Goal: Task Accomplishment & Management: Manage account settings

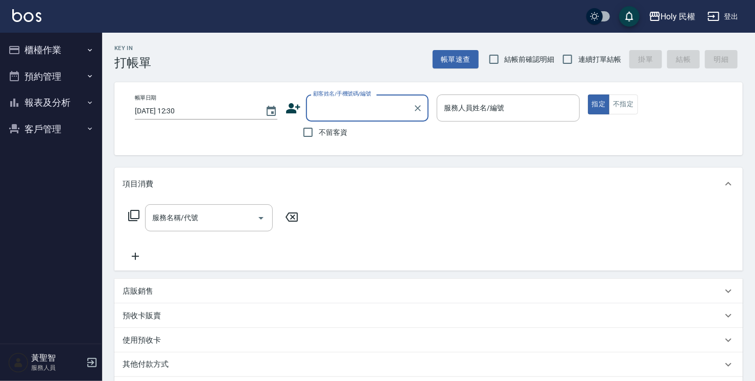
click at [63, 73] on button "預約管理" at bounding box center [51, 76] width 94 height 27
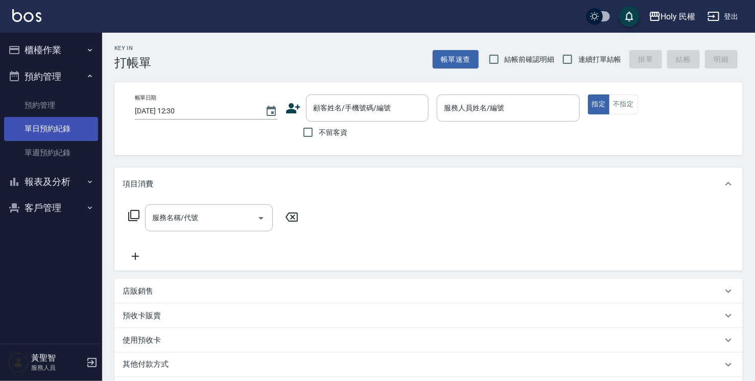
click at [51, 128] on link "單日預約紀錄" at bounding box center [51, 128] width 94 height 23
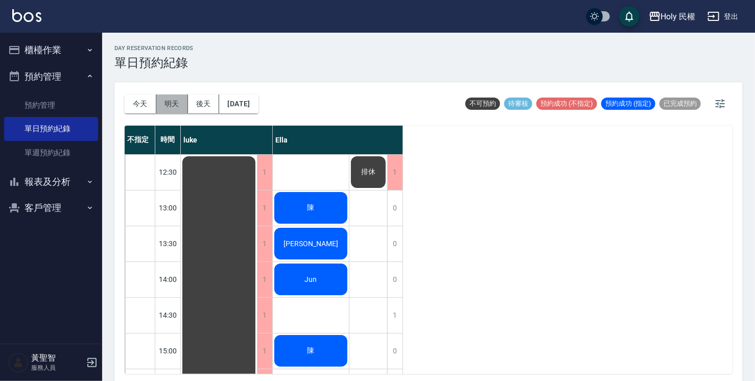
click at [168, 101] on button "明天" at bounding box center [172, 104] width 32 height 19
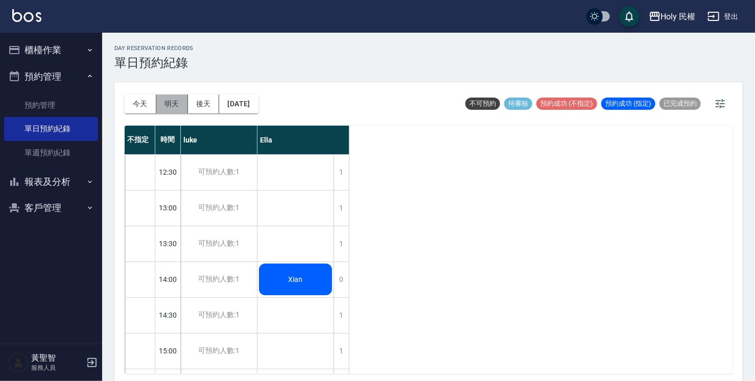
click at [168, 104] on button "明天" at bounding box center [172, 104] width 32 height 19
click at [142, 105] on button "今天" at bounding box center [141, 104] width 32 height 19
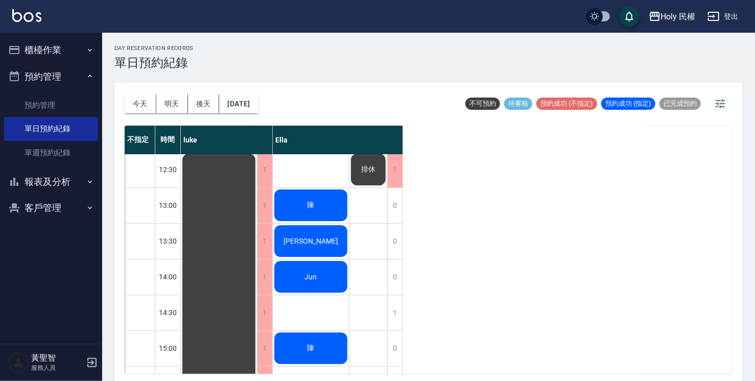
scroll to position [156, 0]
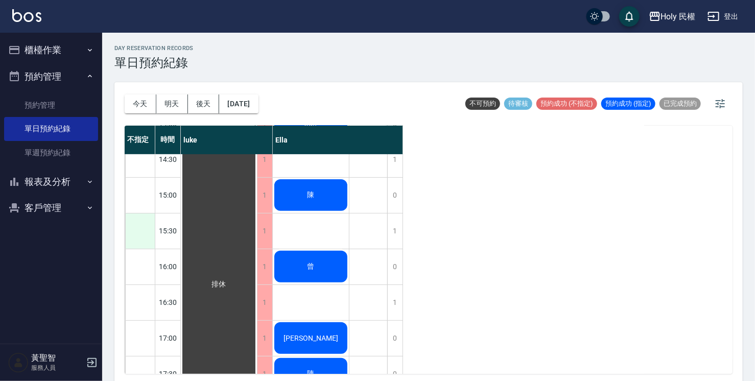
click at [149, 232] on div at bounding box center [140, 231] width 30 height 35
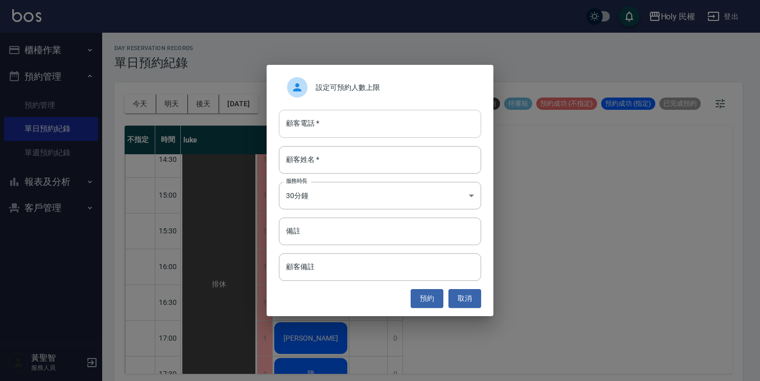
click at [313, 130] on input "顧客電話   *" at bounding box center [380, 124] width 202 height 28
type input "0909123414"
click at [332, 163] on input "顧客姓名   *" at bounding box center [380, 160] width 202 height 28
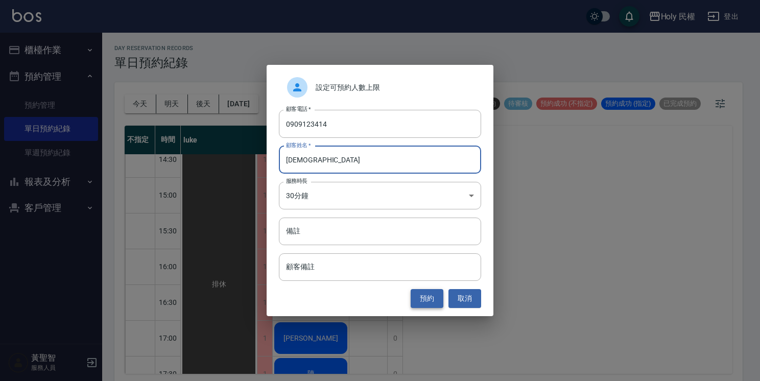
type input "[DEMOGRAPHIC_DATA]"
click at [441, 302] on button "預約" at bounding box center [427, 298] width 33 height 19
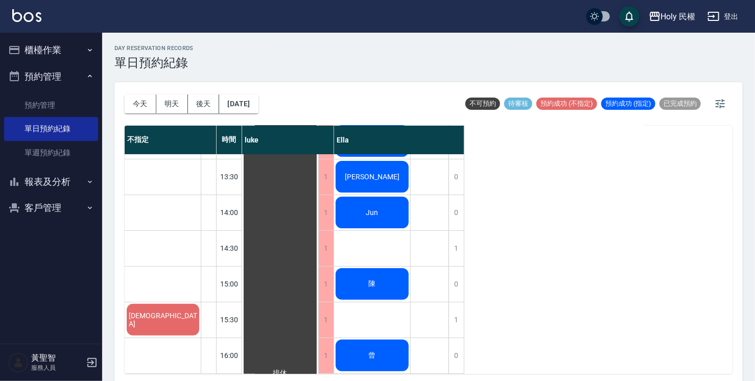
scroll to position [0, 0]
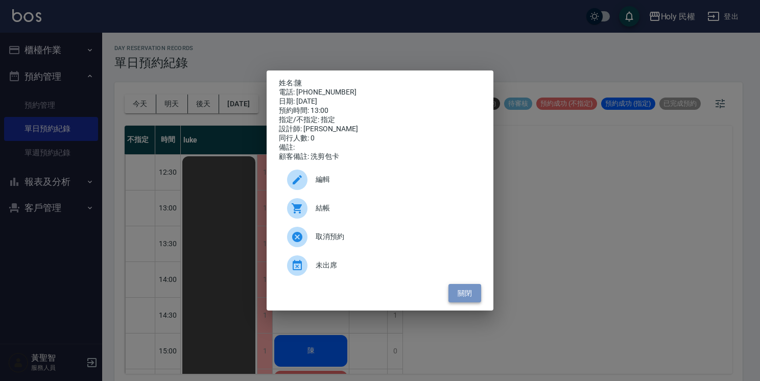
click at [459, 293] on button "關閉" at bounding box center [465, 293] width 33 height 19
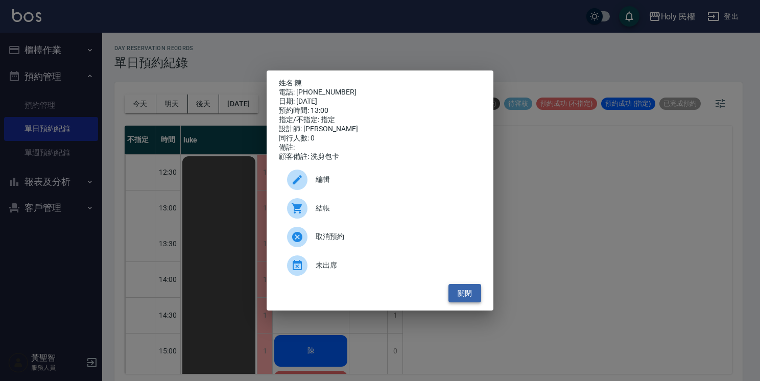
click at [465, 290] on button "關閉" at bounding box center [465, 293] width 33 height 19
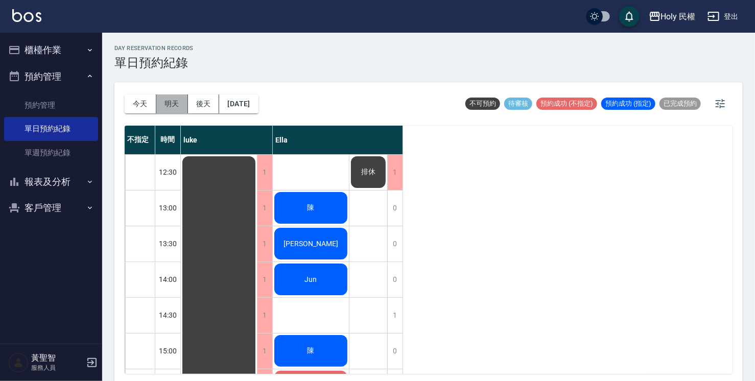
click at [169, 101] on button "明天" at bounding box center [172, 104] width 32 height 19
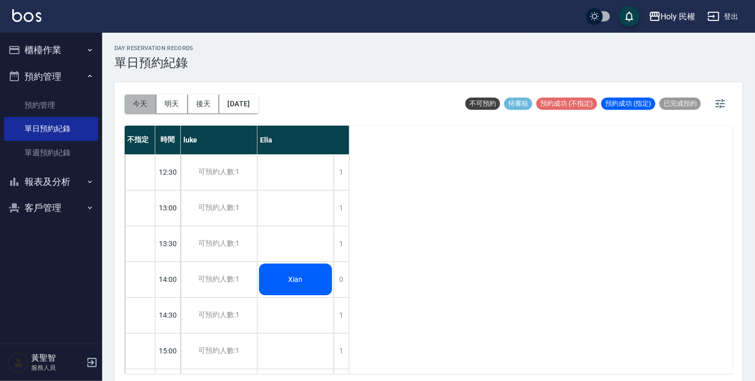
click at [133, 100] on button "今天" at bounding box center [141, 104] width 32 height 19
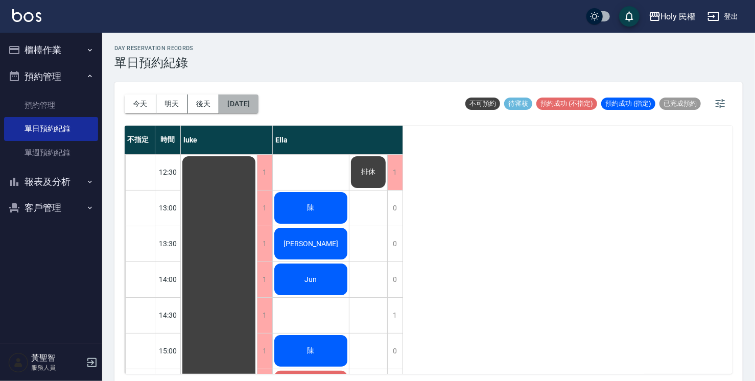
click at [258, 109] on button "[DATE]" at bounding box center [238, 104] width 39 height 19
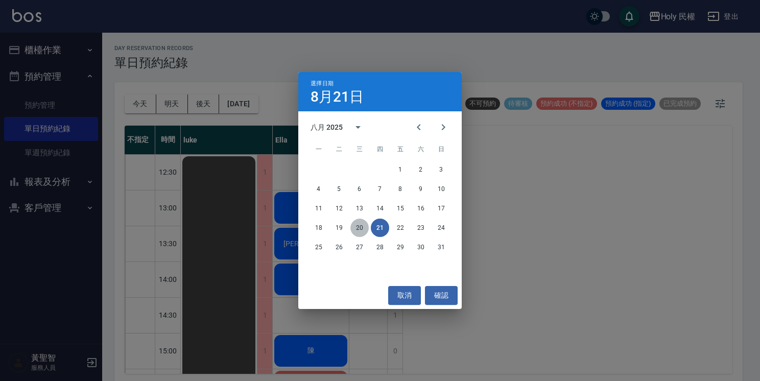
click at [363, 227] on button "20" at bounding box center [359, 228] width 18 height 18
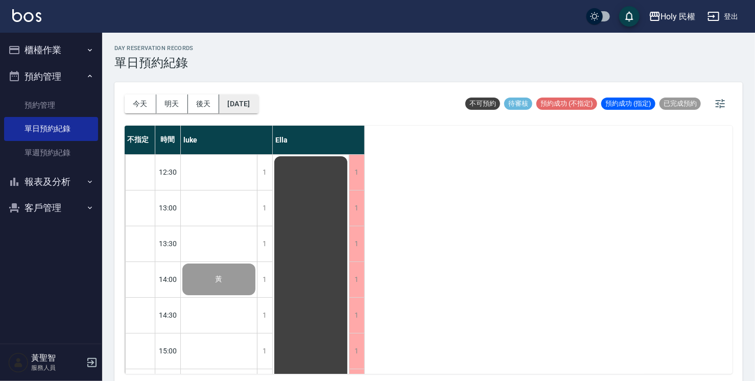
click at [258, 112] on button "2025/08/20" at bounding box center [238, 104] width 39 height 19
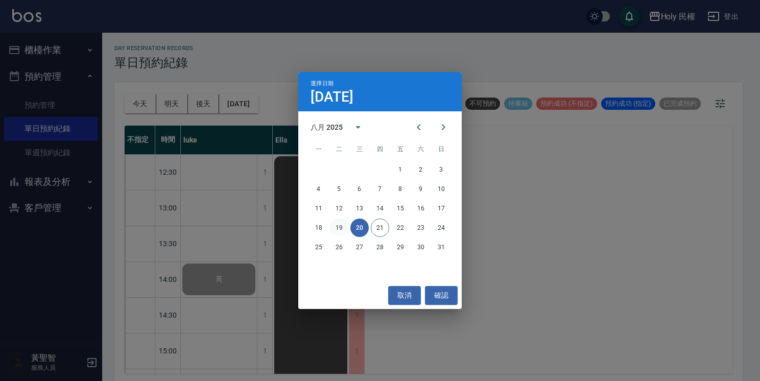
click at [341, 228] on button "19" at bounding box center [339, 228] width 18 height 18
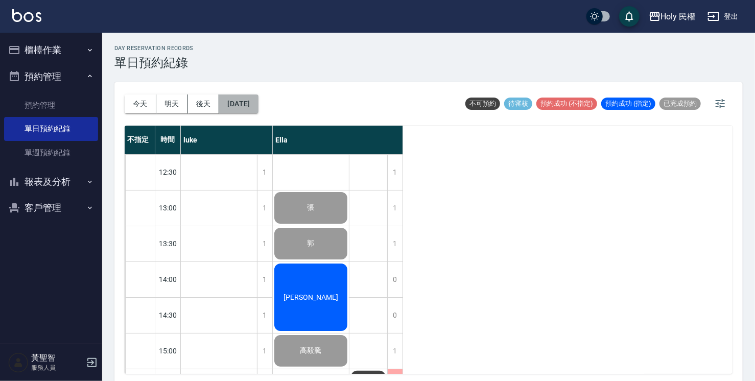
click at [258, 111] on button "2025/08/19" at bounding box center [238, 104] width 39 height 19
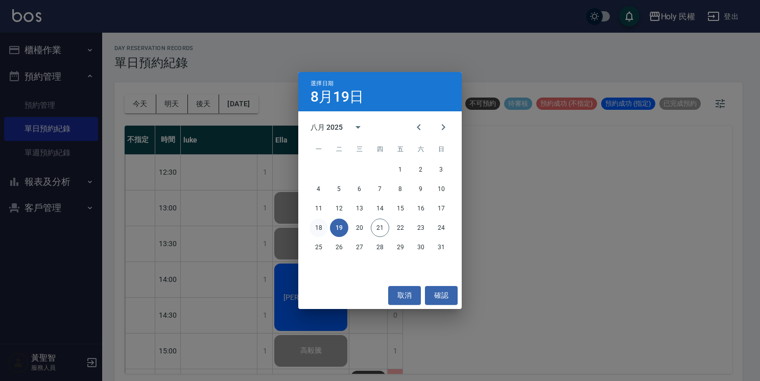
click at [321, 229] on button "18" at bounding box center [319, 228] width 18 height 18
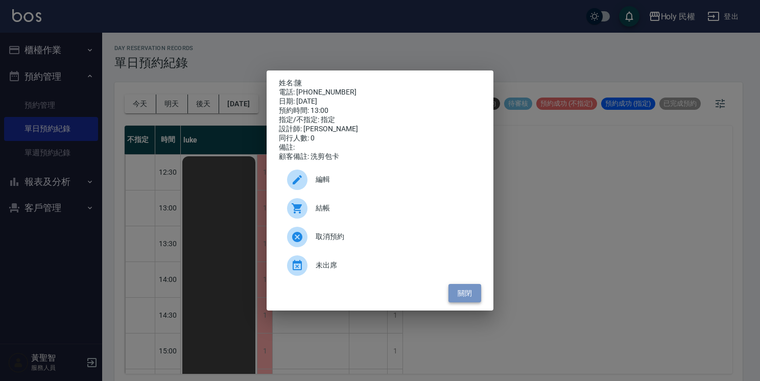
click at [466, 301] on button "關閉" at bounding box center [465, 293] width 33 height 19
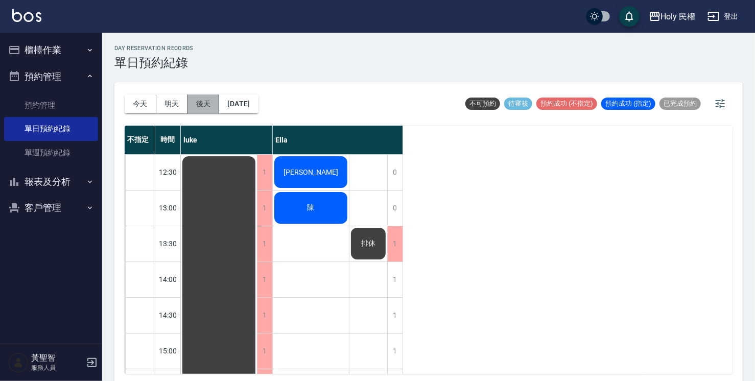
click at [198, 111] on button "後天" at bounding box center [204, 104] width 32 height 19
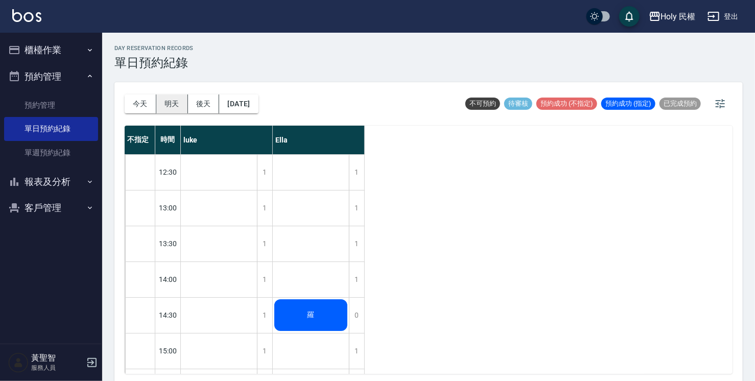
click at [177, 100] on button "明天" at bounding box center [172, 104] width 32 height 19
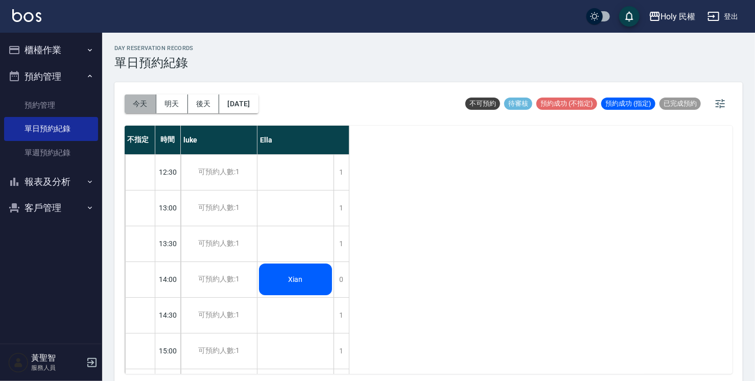
click at [138, 101] on button "今天" at bounding box center [141, 104] width 32 height 19
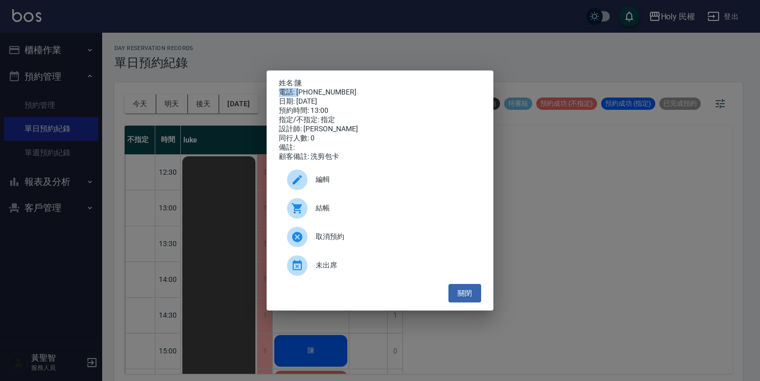
drag, startPoint x: 298, startPoint y: 87, endPoint x: 337, endPoint y: 81, distance: 39.2
click at [337, 81] on div "姓名: 陳 電話: 0952451952 日期: 2025/08/21 預約時間: 13:00 指定/不指定: 指定 設計師: Ella 同行人數: 0 備註…" at bounding box center [380, 120] width 202 height 83
click at [341, 84] on div "姓名: 陳 電話: 0952451952 日期: 2025/08/21 預約時間: 13:00 指定/不指定: 指定 設計師: Ella 同行人數: 0 備註…" at bounding box center [380, 120] width 202 height 83
click at [300, 97] on div "日期: 2025/08/21" at bounding box center [380, 101] width 202 height 9
drag, startPoint x: 296, startPoint y: 87, endPoint x: 341, endPoint y: 88, distance: 45.5
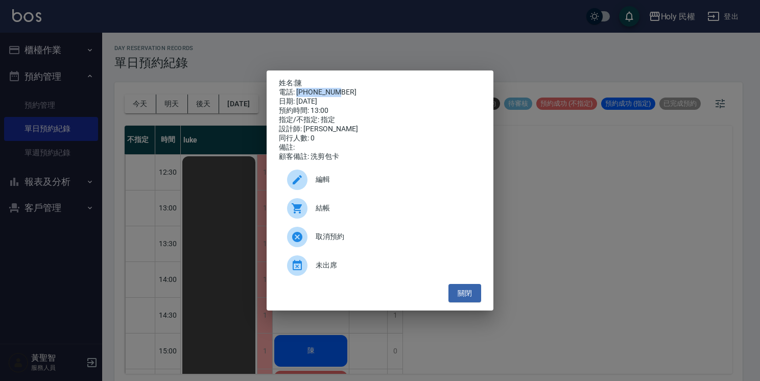
click at [341, 88] on div "電話: 0952451952" at bounding box center [380, 92] width 202 height 9
drag, startPoint x: 341, startPoint y: 88, endPoint x: 328, endPoint y: 90, distance: 12.9
copy div "0952451952"
click at [460, 303] on button "關閉" at bounding box center [465, 293] width 33 height 19
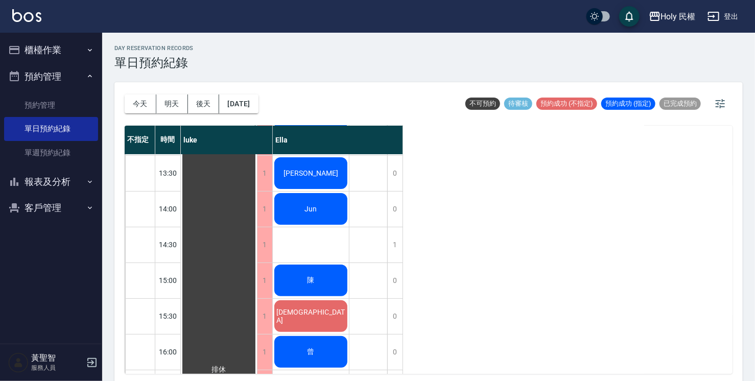
scroll to position [3, 0]
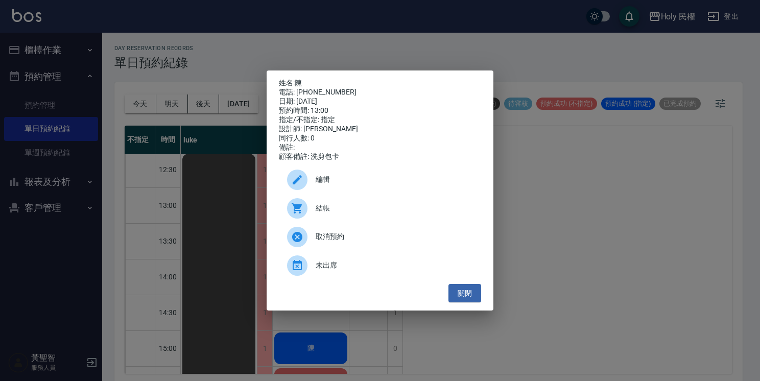
drag, startPoint x: 652, startPoint y: 196, endPoint x: 646, endPoint y: 201, distance: 7.6
click at [652, 196] on div "姓名: 陳 電話: 0952451952 日期: 2025/08/21 預約時間: 13:00 指定/不指定: 指定 設計師: Ella 同行人數: 0 備註…" at bounding box center [380, 190] width 760 height 381
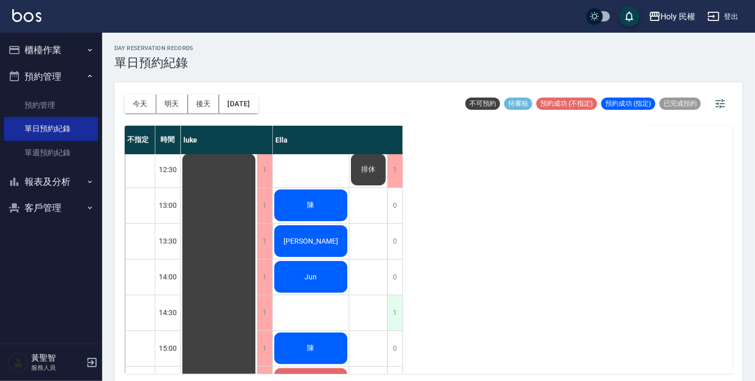
click at [398, 309] on div "1" at bounding box center [394, 312] width 15 height 35
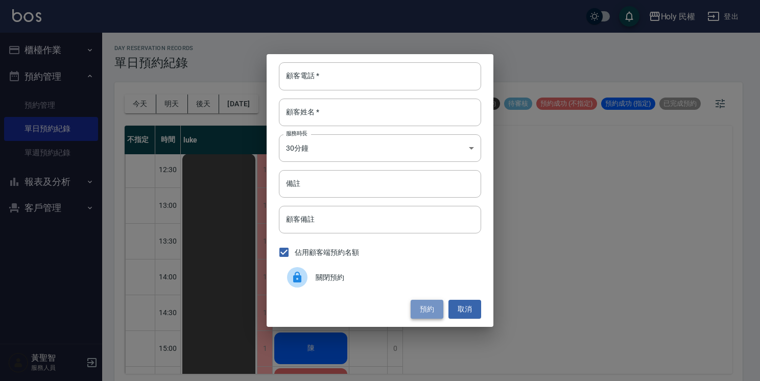
click at [432, 313] on button "預約" at bounding box center [427, 309] width 33 height 19
click at [458, 311] on button "取消" at bounding box center [465, 309] width 33 height 19
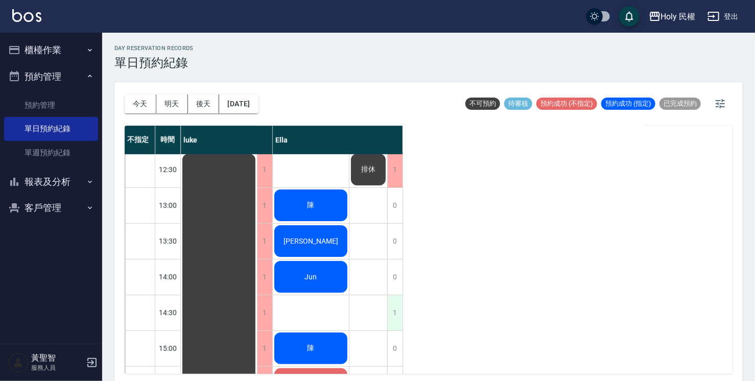
click at [394, 310] on div "1" at bounding box center [394, 312] width 15 height 35
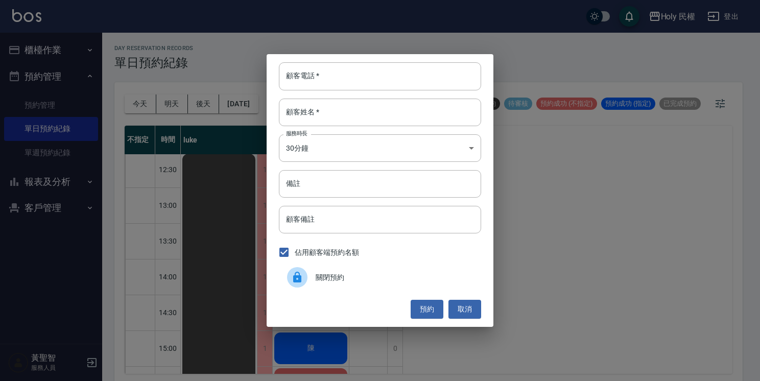
click at [369, 281] on span "關閉預約" at bounding box center [394, 277] width 157 height 11
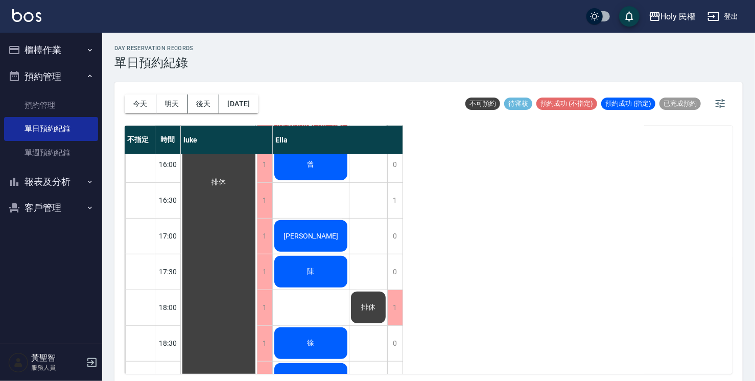
scroll to position [156, 0]
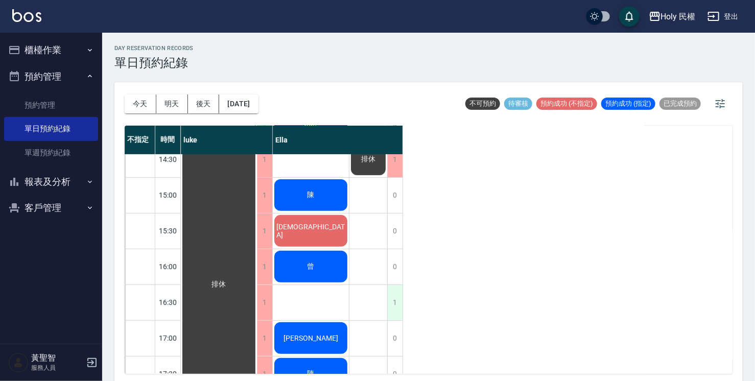
click at [392, 300] on div "1" at bounding box center [394, 302] width 15 height 35
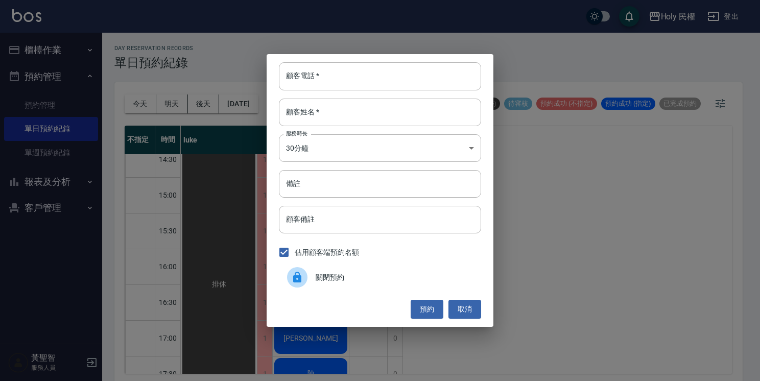
click at [335, 283] on div "關閉預約" at bounding box center [380, 277] width 202 height 29
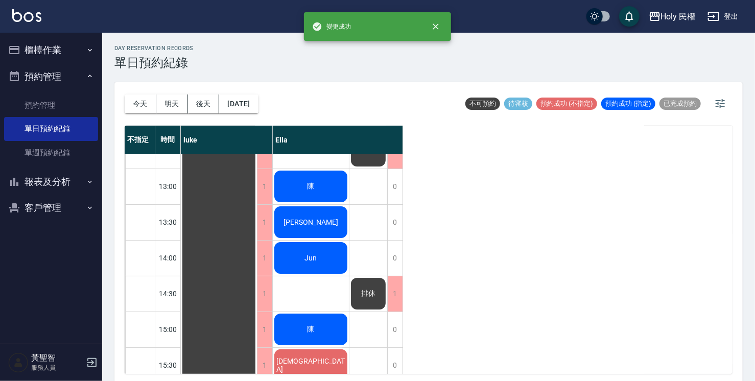
scroll to position [3, 0]
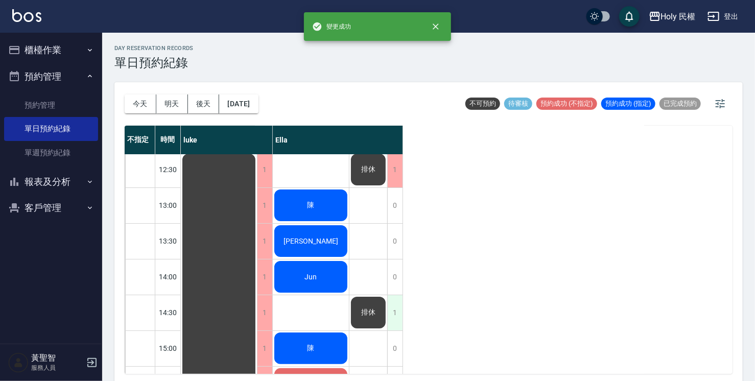
click at [395, 308] on div "1" at bounding box center [394, 312] width 15 height 35
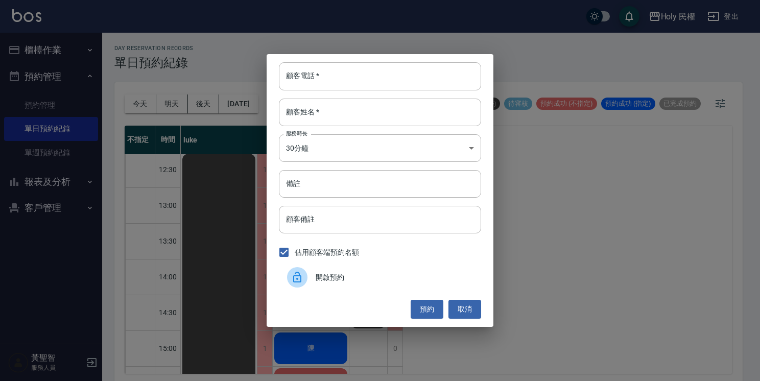
click at [321, 275] on span "開啟預約" at bounding box center [394, 277] width 157 height 11
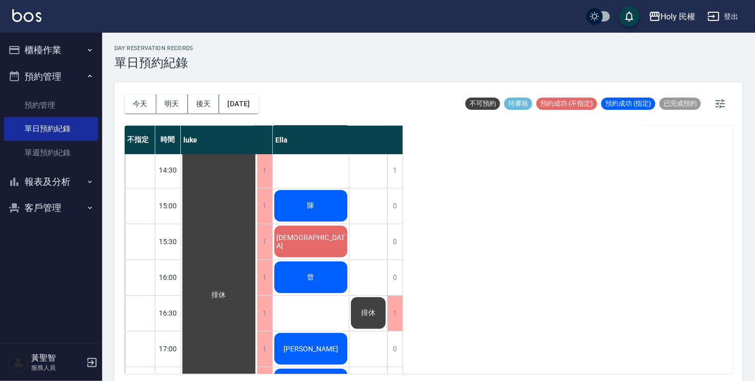
scroll to position [153, 0]
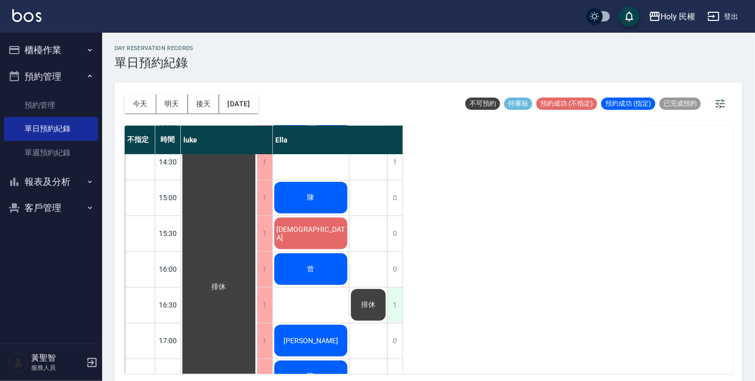
click at [396, 305] on div "1" at bounding box center [394, 305] width 15 height 35
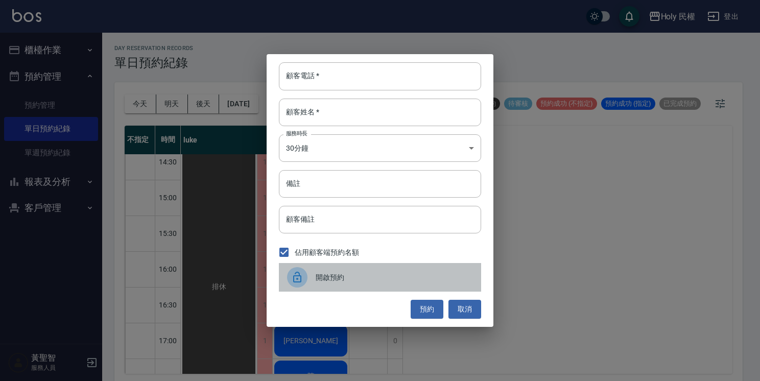
drag, startPoint x: 355, startPoint y: 279, endPoint x: 369, endPoint y: 289, distance: 17.6
click at [354, 278] on span "開啟預約" at bounding box center [394, 277] width 157 height 11
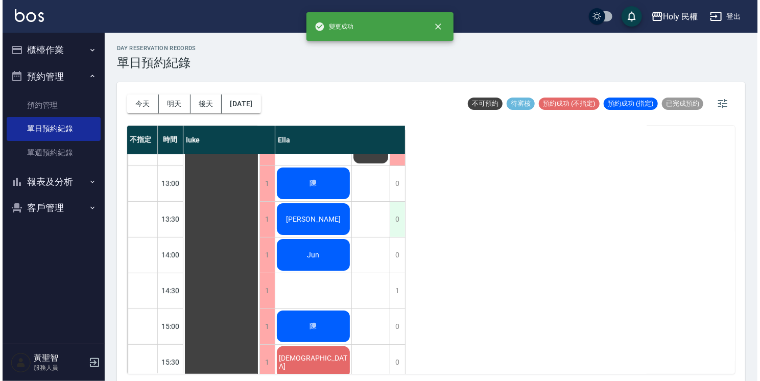
scroll to position [0, 0]
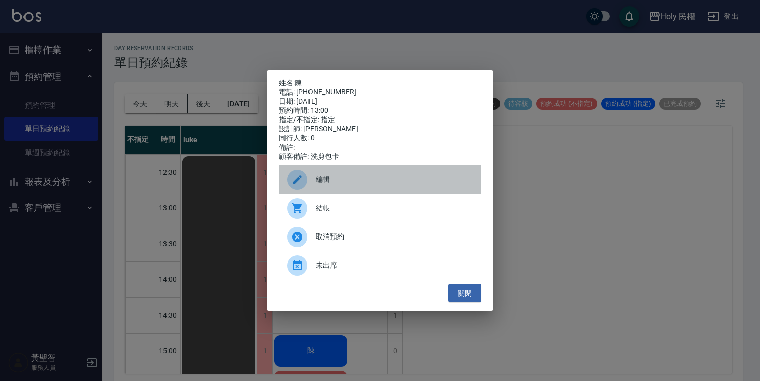
click at [338, 181] on span "編輯" at bounding box center [394, 179] width 157 height 11
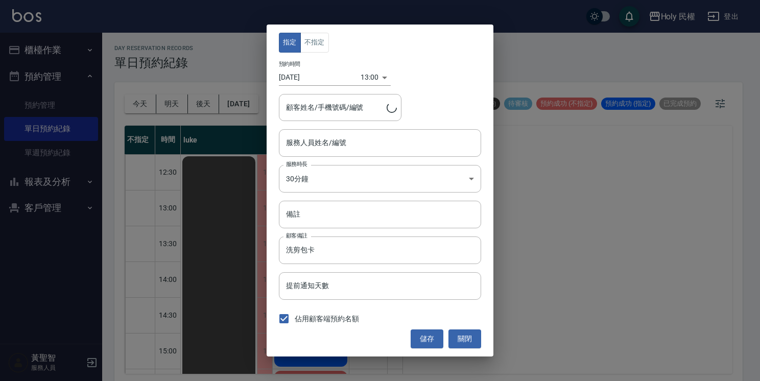
type input "Ella(無代號)"
type input "陳/0952451952/"
click at [367, 80] on body "Holy 民權 登出 櫃檯作業 打帳單 帳單列表 營業儀表板 現場電腦打卡 預約管理 預約管理 單日預約紀錄 單週預約紀錄 報表及分析 報表目錄 店家日報表 …" at bounding box center [380, 192] width 760 height 384
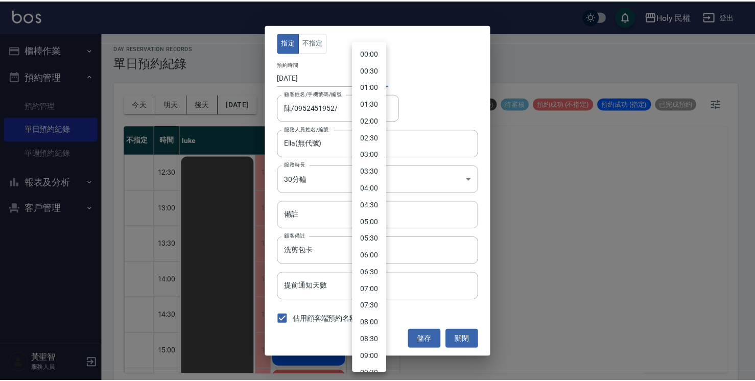
scroll to position [285, 0]
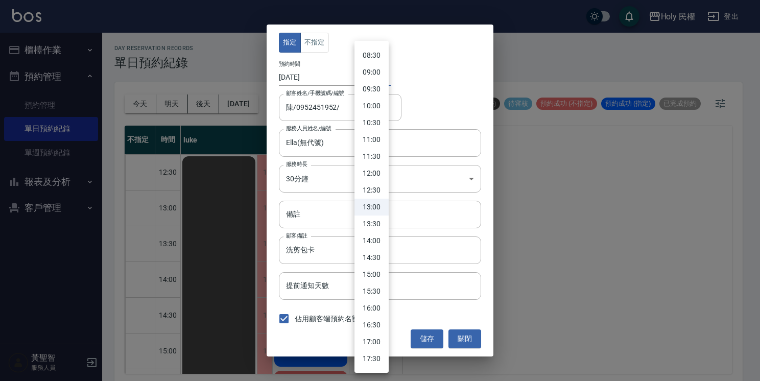
click at [379, 255] on li "14:30" at bounding box center [372, 257] width 34 height 17
type input "1755757800000"
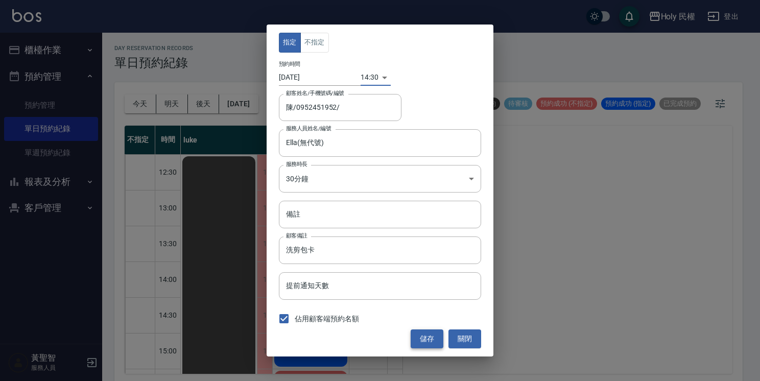
click at [440, 338] on button "儲存" at bounding box center [427, 339] width 33 height 19
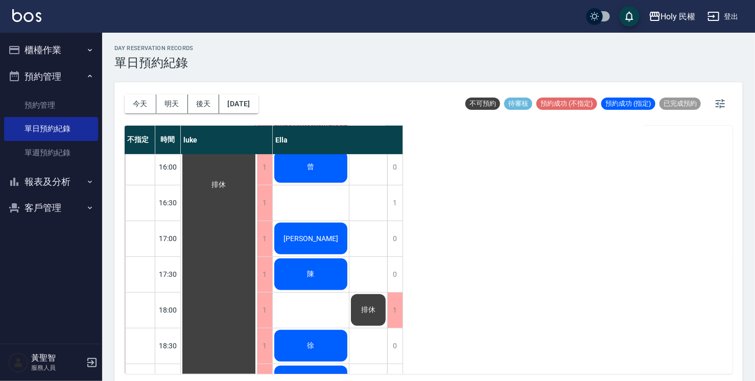
scroll to position [276, 0]
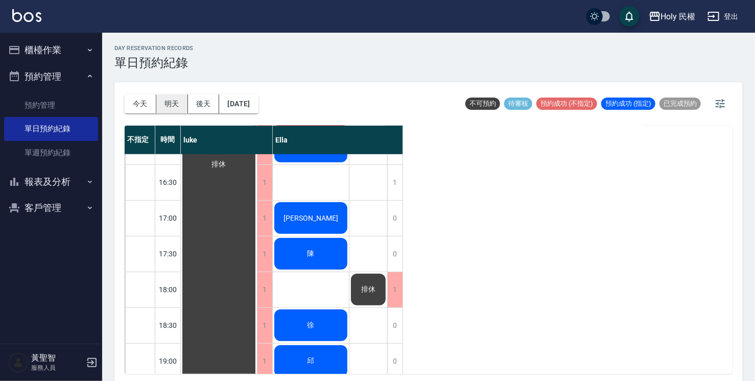
click at [180, 99] on button "明天" at bounding box center [172, 104] width 32 height 19
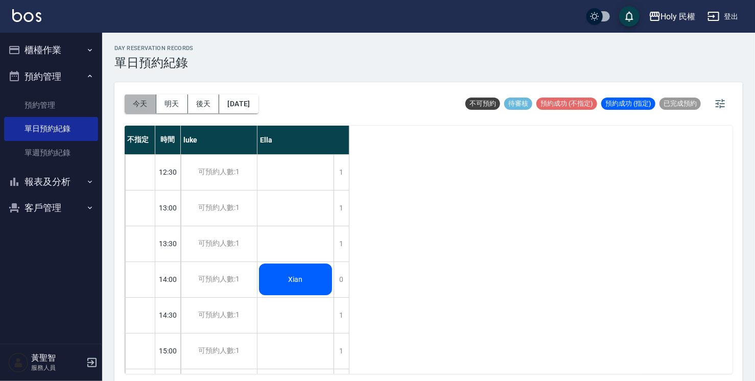
click at [143, 107] on button "今天" at bounding box center [141, 104] width 32 height 19
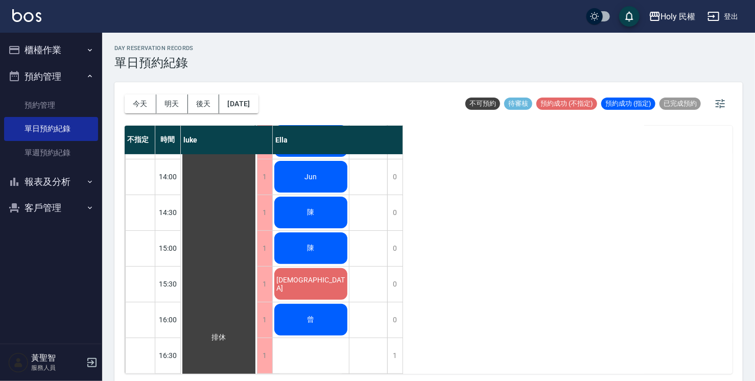
scroll to position [102, 0]
click at [228, 334] on span "陳" at bounding box center [219, 338] width 18 height 9
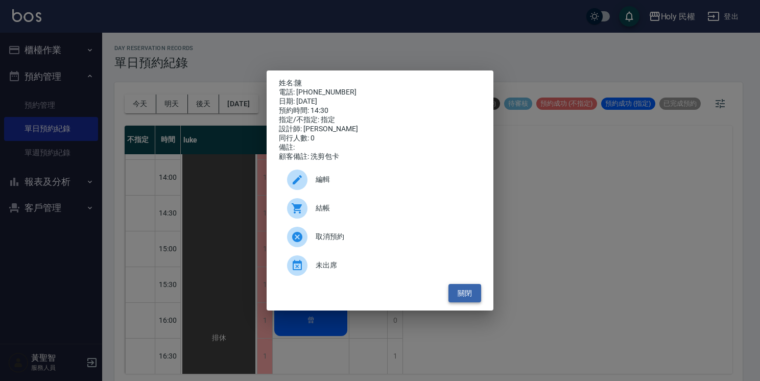
click at [464, 300] on button "關閉" at bounding box center [465, 293] width 33 height 19
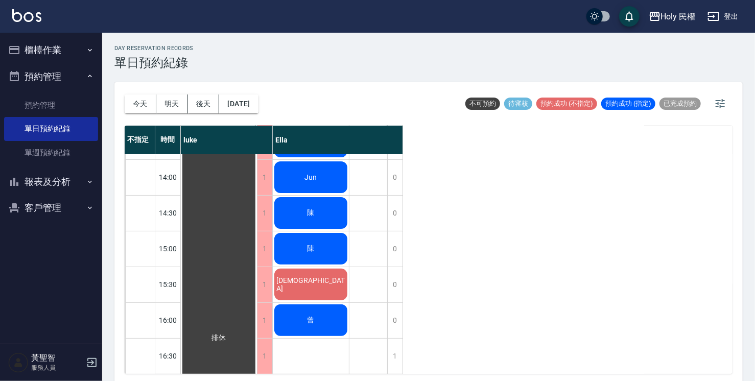
click at [257, 252] on div "陳" at bounding box center [219, 338] width 76 height 571
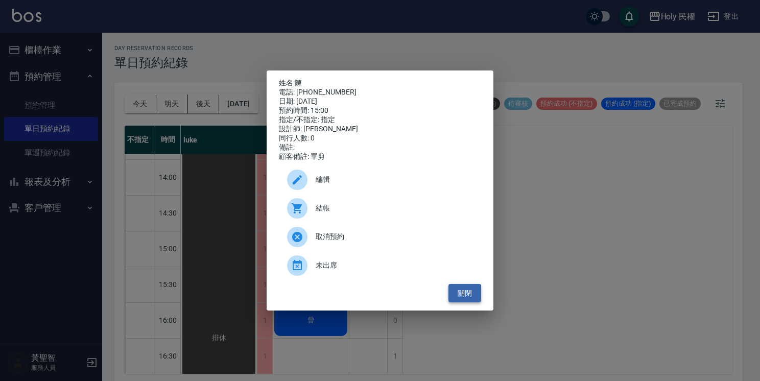
click at [465, 299] on button "關閉" at bounding box center [465, 293] width 33 height 19
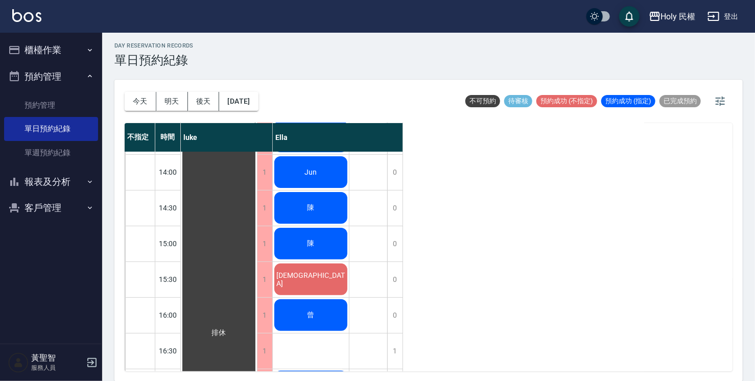
scroll to position [54, 0]
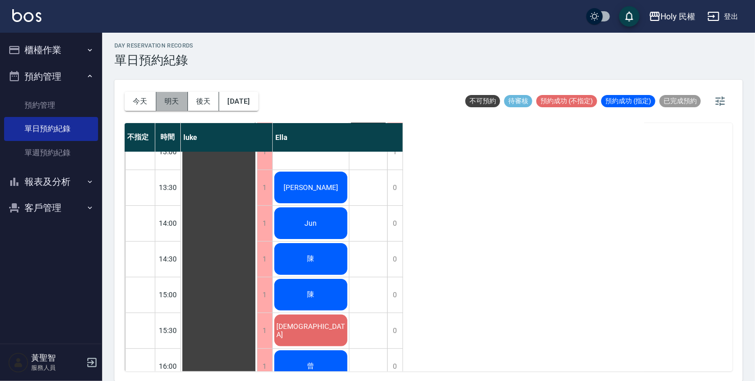
click at [182, 97] on button "明天" at bounding box center [172, 101] width 32 height 19
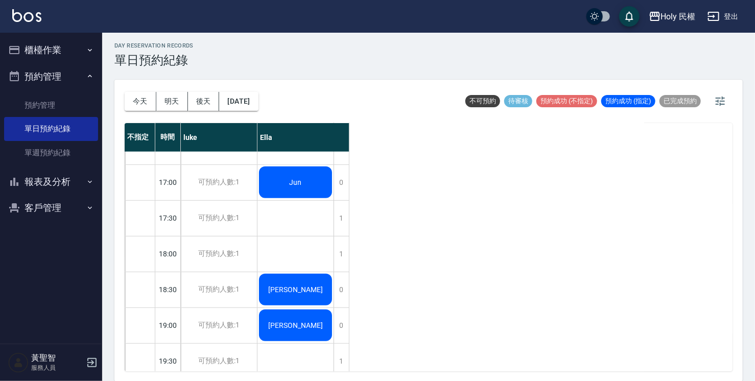
scroll to position [207, 0]
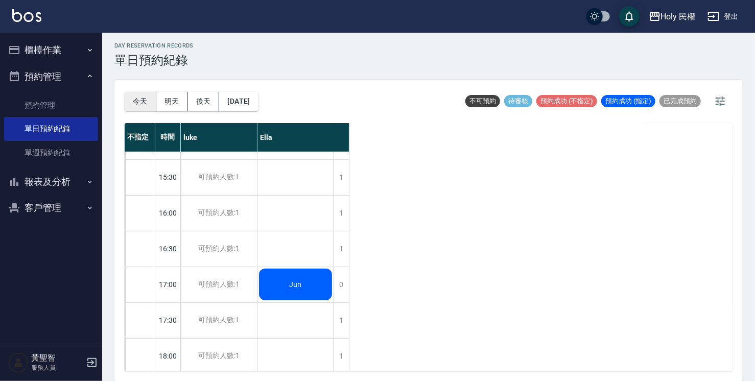
click at [146, 95] on button "今天" at bounding box center [141, 101] width 32 height 19
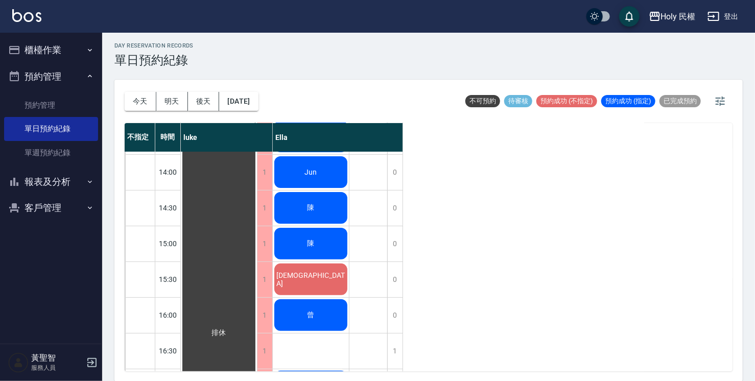
scroll to position [54, 0]
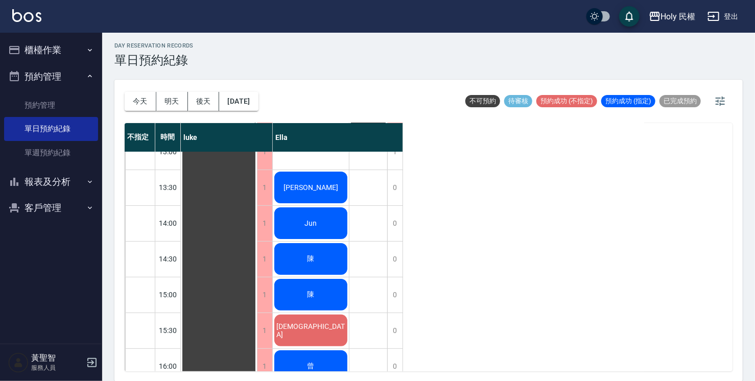
click at [257, 185] on div "[PERSON_NAME]" at bounding box center [219, 384] width 76 height 571
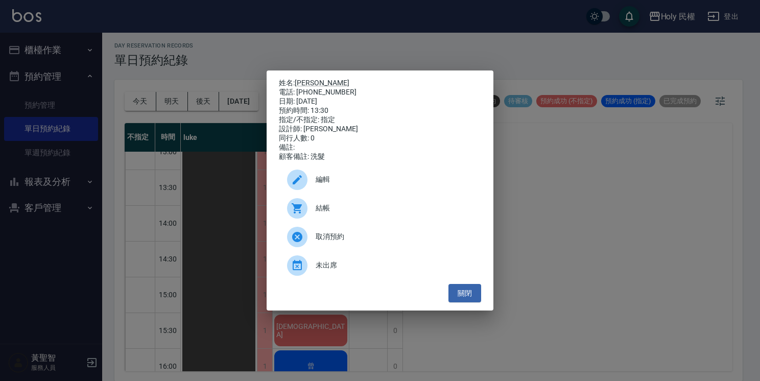
click at [331, 205] on div "結帳" at bounding box center [380, 208] width 202 height 29
click at [459, 303] on button "關閉" at bounding box center [465, 293] width 33 height 19
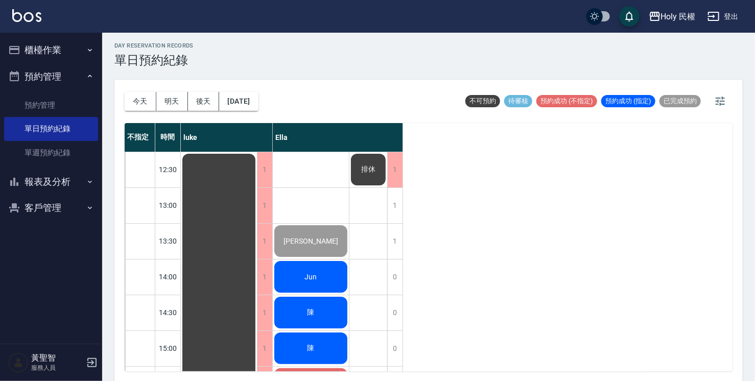
scroll to position [0, 0]
click at [230, 103] on button "[DATE]" at bounding box center [238, 101] width 39 height 19
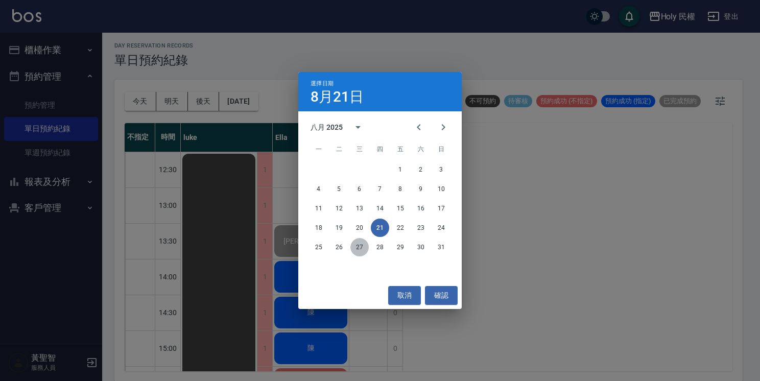
click at [360, 251] on button "27" at bounding box center [359, 247] width 18 height 18
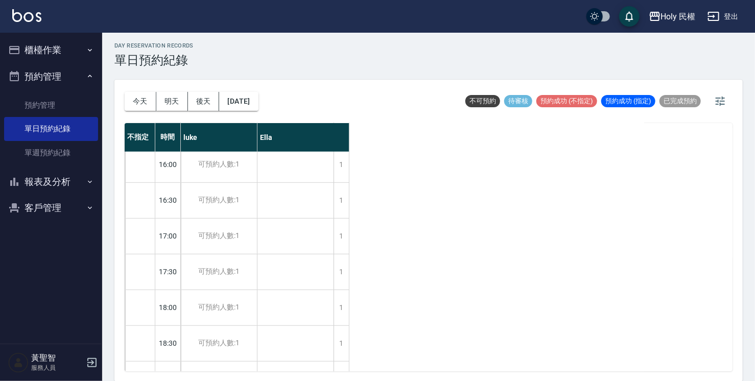
scroll to position [360, 0]
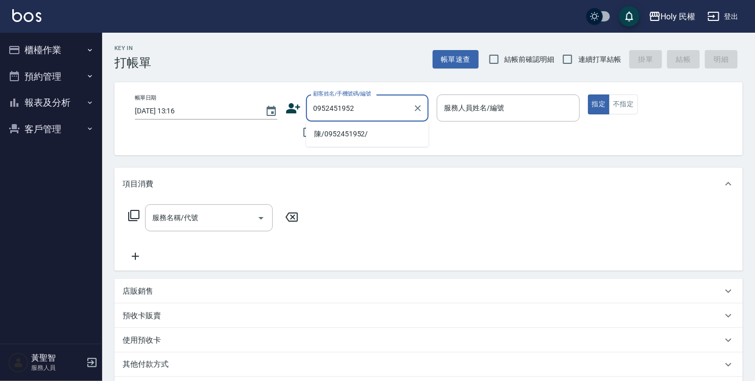
click at [343, 135] on li "陳/0952451952/" at bounding box center [367, 134] width 123 height 17
type input "陳/0952451952/"
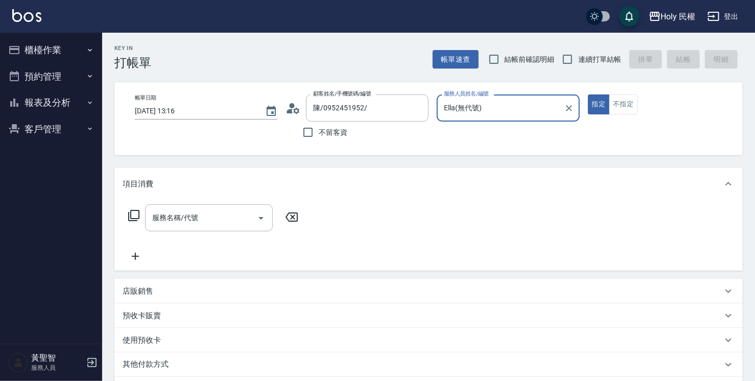
type input "Ella(無代號)"
click at [291, 109] on icon at bounding box center [290, 111] width 6 height 5
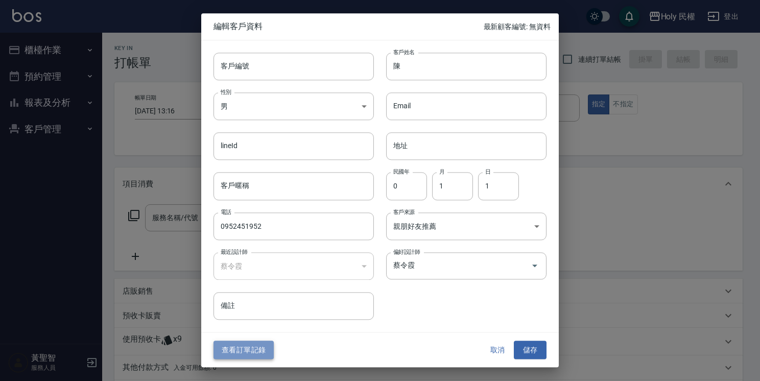
click at [260, 348] on button "查看訂單記錄" at bounding box center [244, 350] width 60 height 19
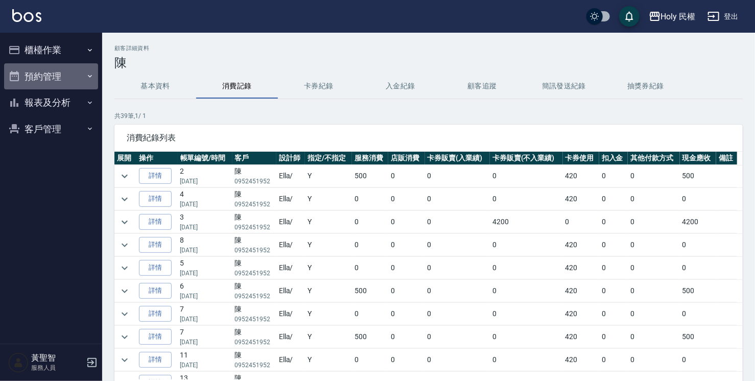
click at [73, 83] on button "預約管理" at bounding box center [51, 76] width 94 height 27
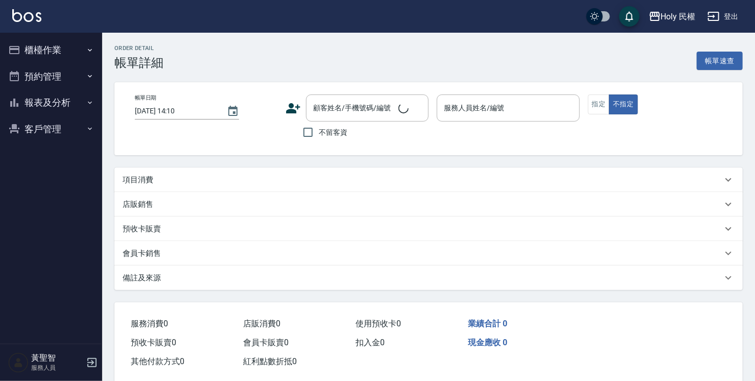
click at [255, 179] on div "項目消費" at bounding box center [423, 180] width 600 height 11
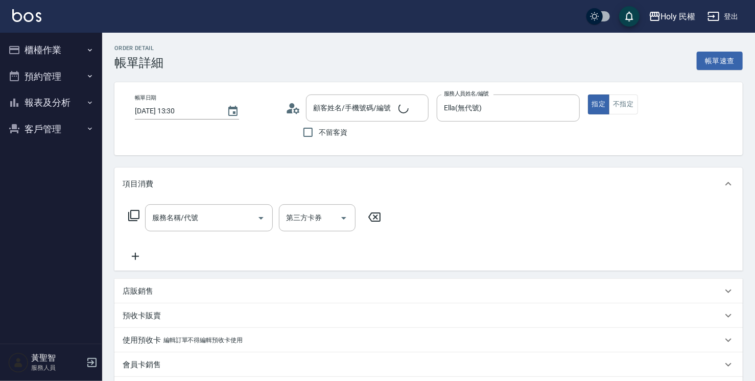
type input "[DATE] 13:30"
type input "Ella(無代號)"
type input "[PERSON_NAME]/0972723271/null"
click at [221, 224] on input "服務名稱/代號" at bounding box center [201, 218] width 103 height 18
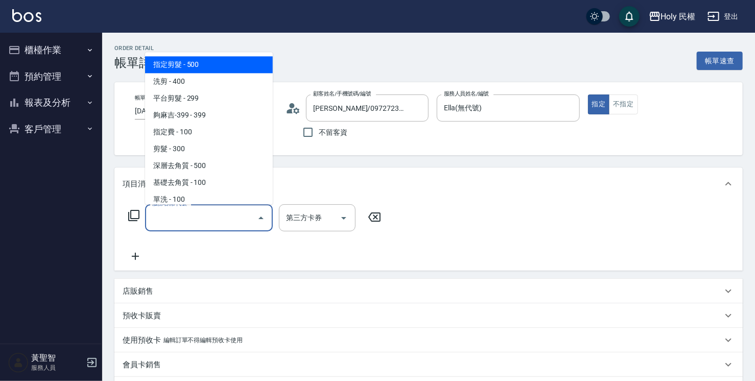
click at [222, 59] on span "指定剪髮 - 500" at bounding box center [209, 64] width 128 height 17
type input "指定剪髮(1)"
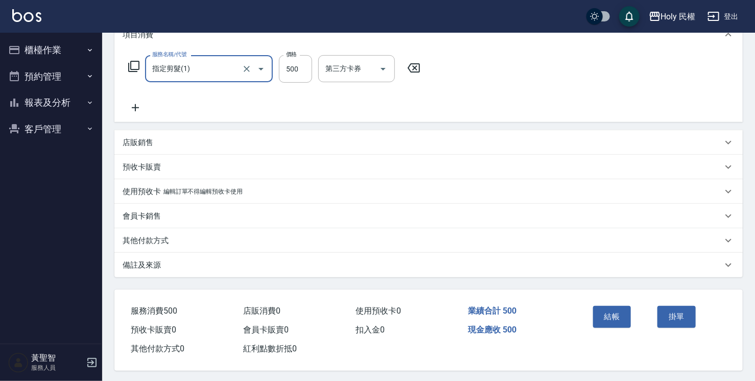
scroll to position [153, 0]
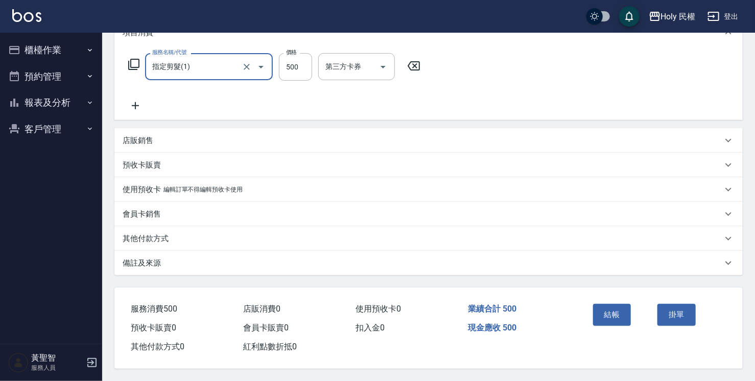
click at [419, 274] on div "Order detail 帳單詳細 帳單速查 帳單日期 [DATE] 13:30 顧客姓名/手機號碼/編號 [PERSON_NAME]/0972723271/…" at bounding box center [428, 131] width 653 height 500
click at [424, 261] on div "備註及來源" at bounding box center [423, 263] width 600 height 11
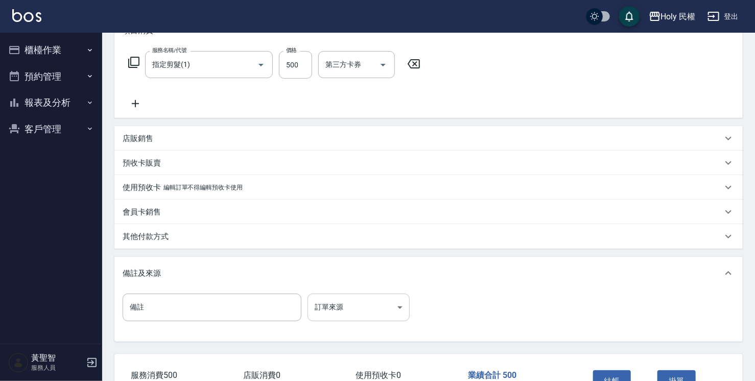
click at [367, 308] on body "Holy 民權 登出 櫃檯作業 打帳單 帳單列表 營業儀表板 現場電腦打卡 預約管理 預約管理 單日預約紀錄 單週預約紀錄 報表及分析 報表目錄 店家日報表 …" at bounding box center [377, 147] width 755 height 601
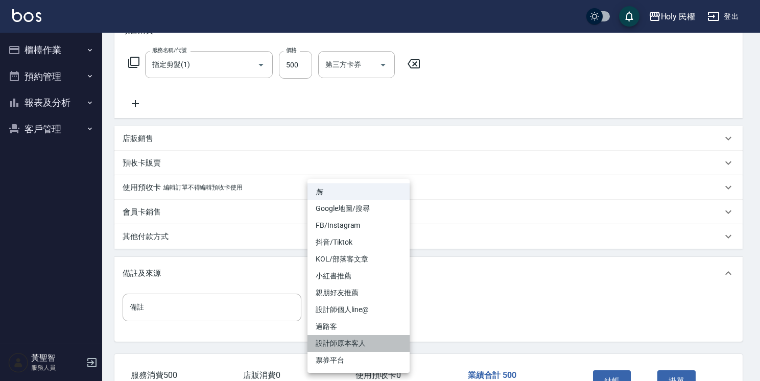
click at [362, 342] on li "設計師原本客人" at bounding box center [359, 343] width 102 height 17
type input "設計師原本客人"
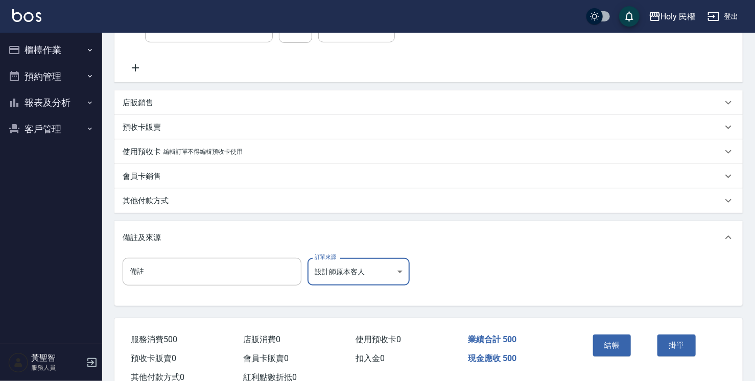
scroll to position [223, 0]
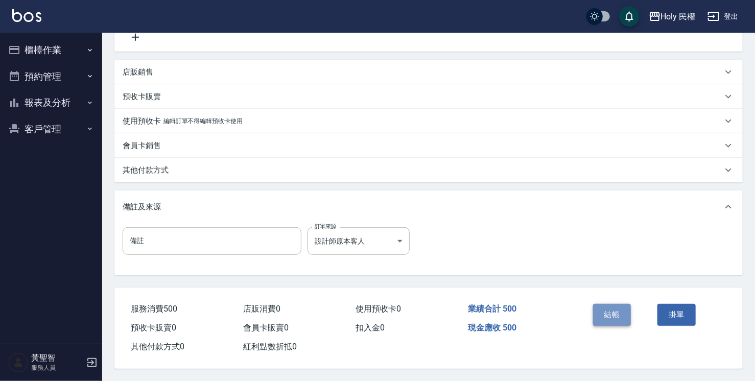
click at [623, 318] on button "結帳" at bounding box center [612, 314] width 38 height 21
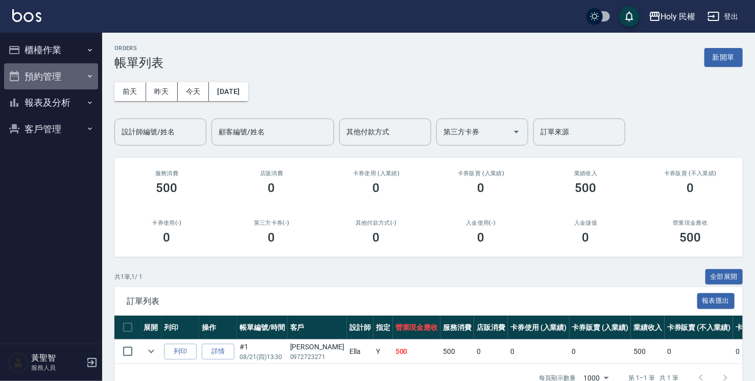
click at [59, 73] on button "預約管理" at bounding box center [51, 76] width 94 height 27
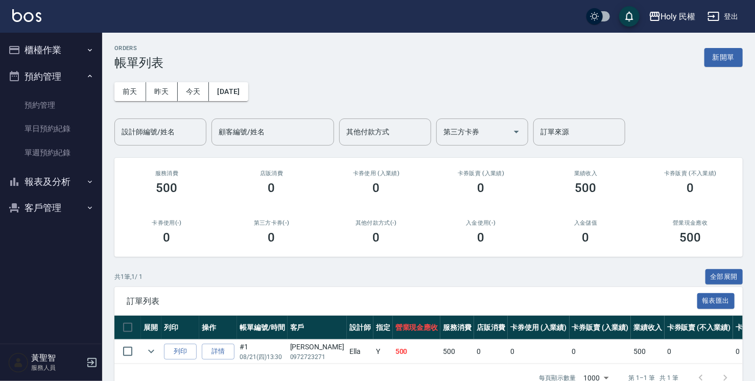
click at [59, 73] on button "預約管理" at bounding box center [51, 76] width 94 height 27
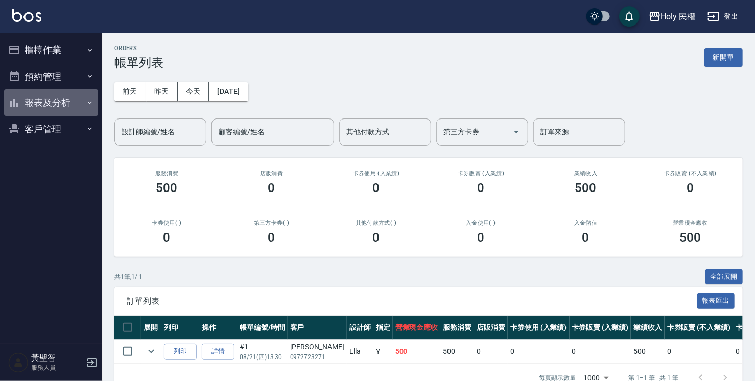
click at [62, 98] on button "報表及分析" at bounding box center [51, 102] width 94 height 27
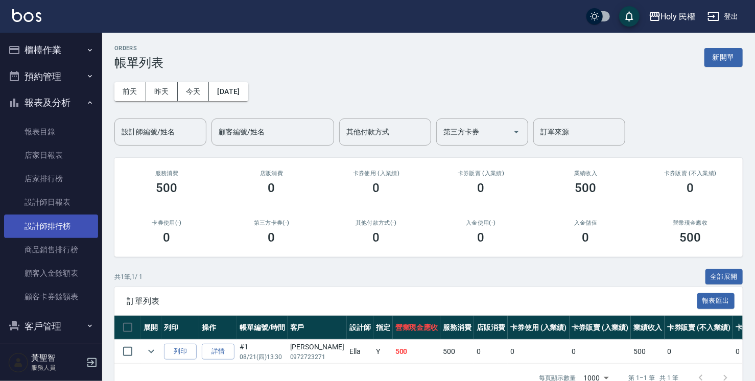
click at [64, 217] on link "設計師排行榜" at bounding box center [51, 226] width 94 height 23
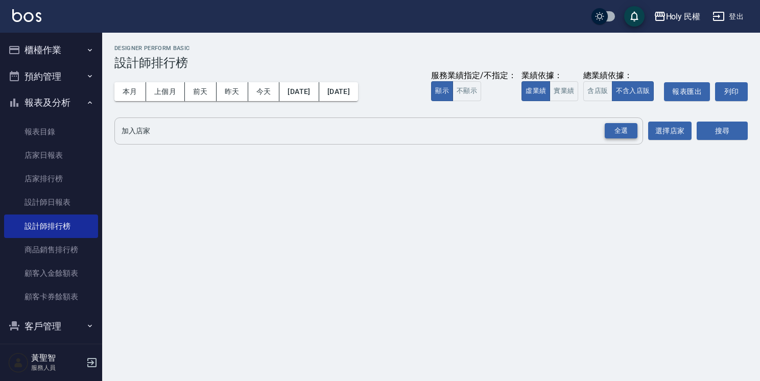
click at [631, 135] on div "全選" at bounding box center [621, 131] width 33 height 16
click at [701, 131] on button "搜尋" at bounding box center [722, 131] width 51 height 19
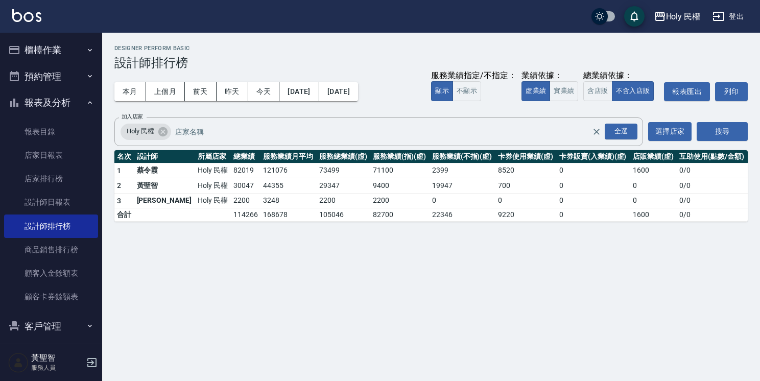
click at [345, 271] on div "Holy 民權 [DATE] - [DATE] 設計師排行榜 列印時間： [DATE][PHONE_NUMBER]:10 Designer Perform B…" at bounding box center [380, 190] width 760 height 381
click at [67, 81] on button "預約管理" at bounding box center [51, 76] width 94 height 27
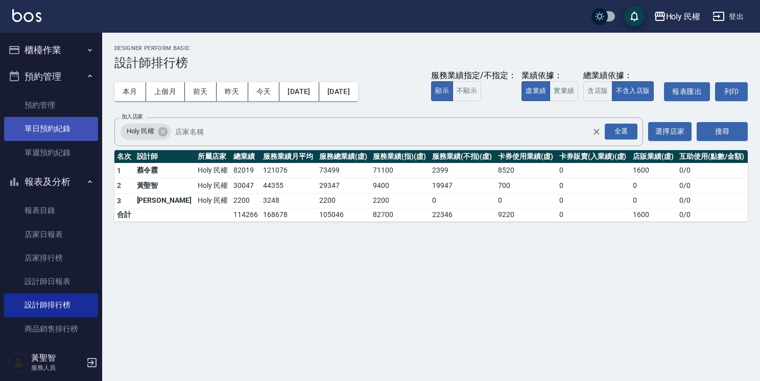
click at [62, 126] on link "單日預約紀錄" at bounding box center [51, 128] width 94 height 23
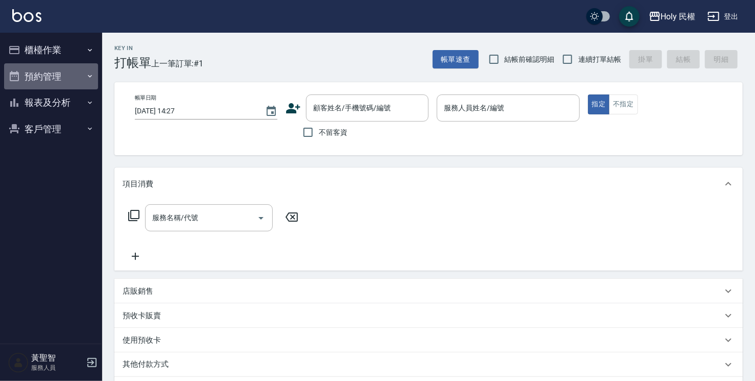
click at [64, 70] on button "預約管理" at bounding box center [51, 76] width 94 height 27
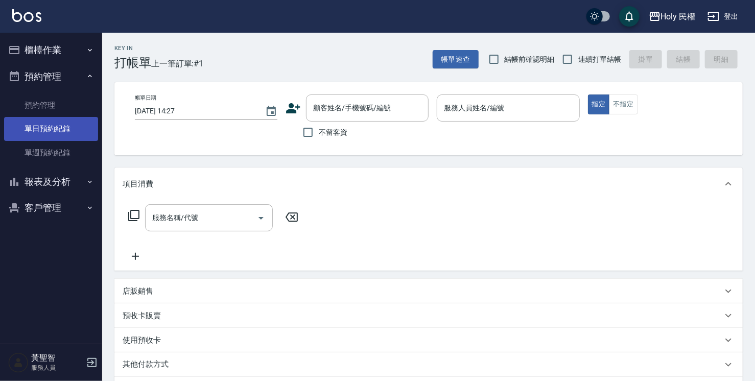
click at [43, 124] on link "單日預約紀錄" at bounding box center [51, 128] width 94 height 23
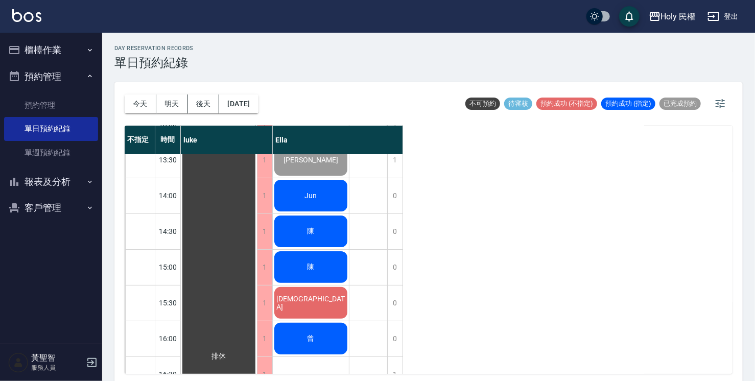
scroll to position [102, 0]
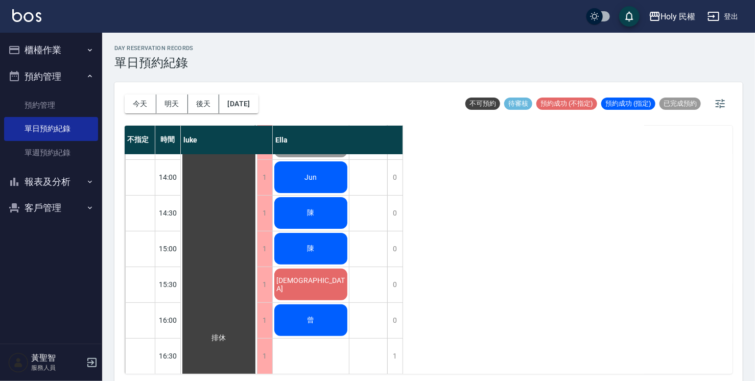
click at [257, 251] on div "陳" at bounding box center [219, 338] width 76 height 571
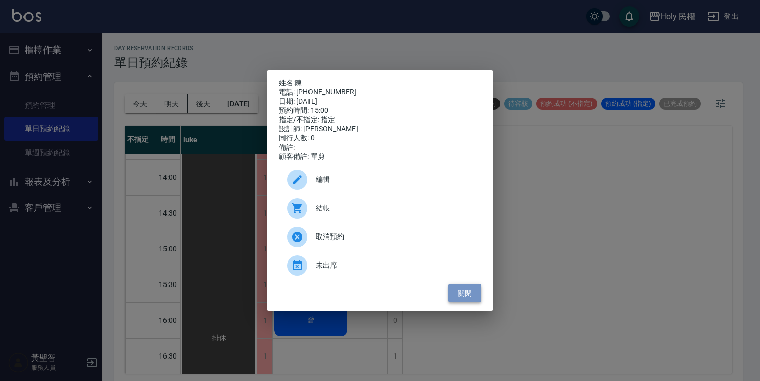
click at [459, 299] on button "關閉" at bounding box center [465, 293] width 33 height 19
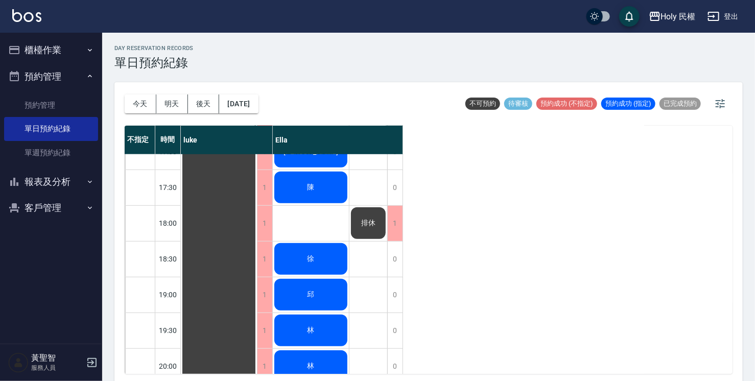
scroll to position [360, 0]
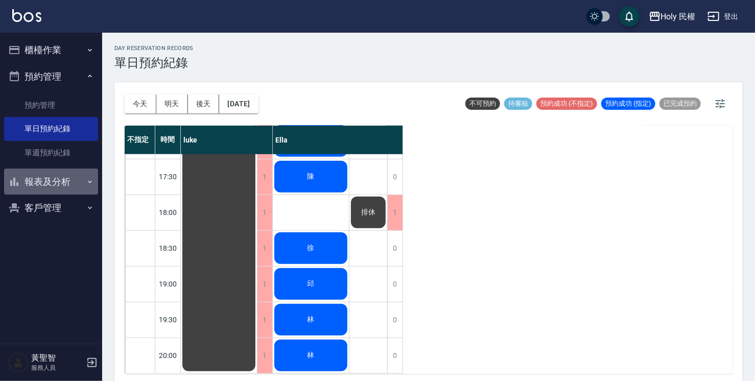
click at [45, 185] on button "報表及分析" at bounding box center [51, 182] width 94 height 27
